Goal: Task Accomplishment & Management: Use online tool/utility

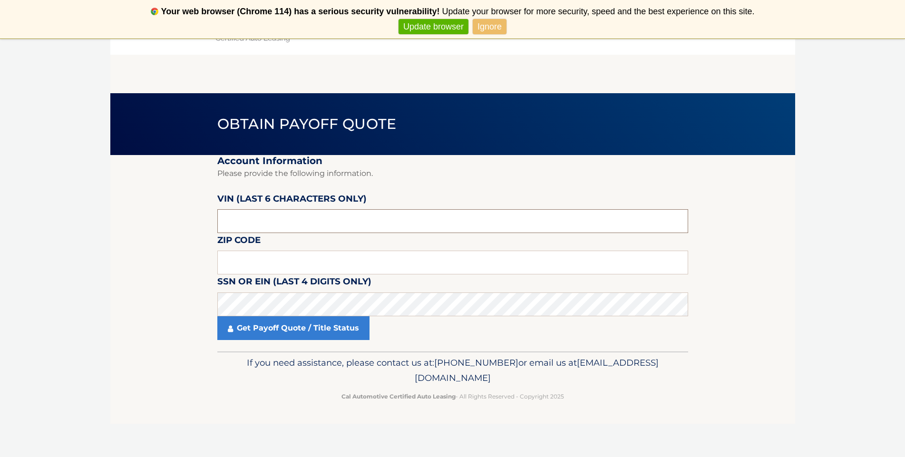
click at [270, 223] on input "text" at bounding box center [452, 221] width 471 height 24
type input "605824"
type input "11010"
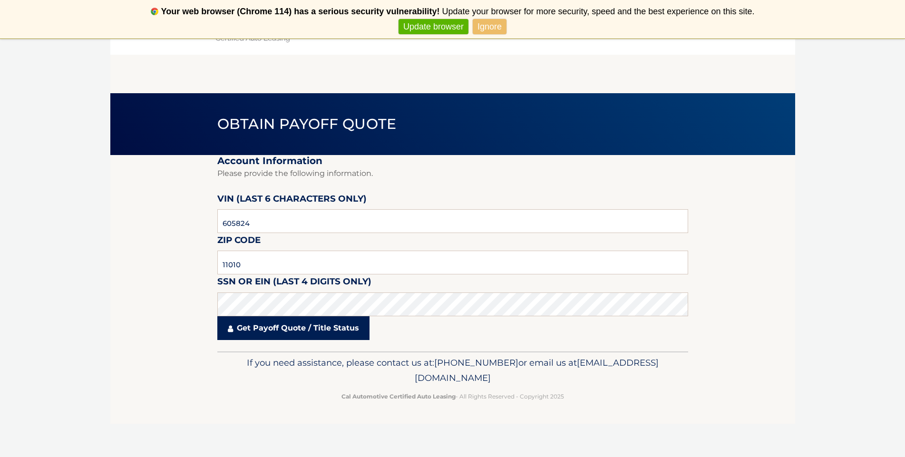
click at [279, 329] on link "Get Payoff Quote / Title Status" at bounding box center [293, 328] width 152 height 24
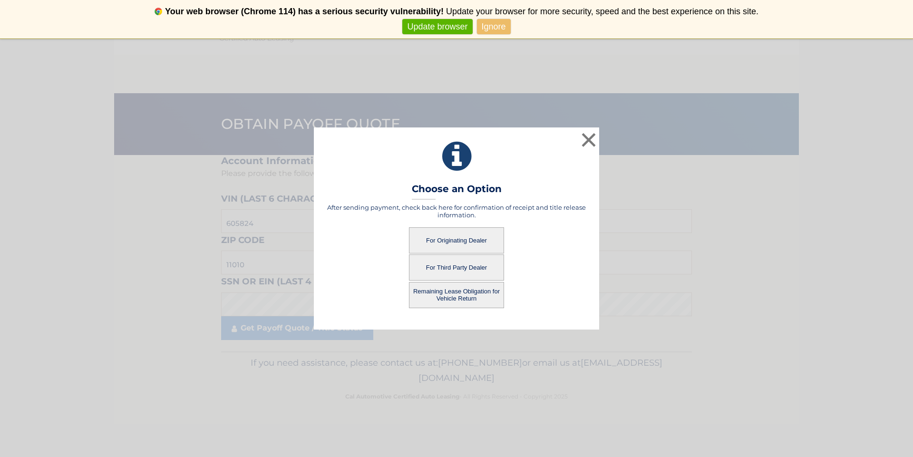
click at [447, 243] on button "For Originating Dealer" at bounding box center [456, 240] width 95 height 26
click at [453, 242] on button "For Originating Dealer" at bounding box center [456, 240] width 95 height 26
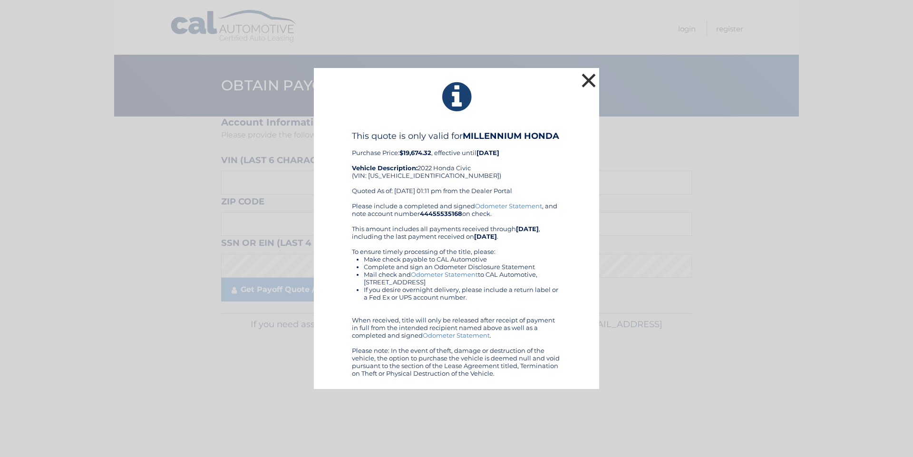
click at [585, 75] on button "×" at bounding box center [588, 80] width 19 height 19
